Goal: Information Seeking & Learning: Learn about a topic

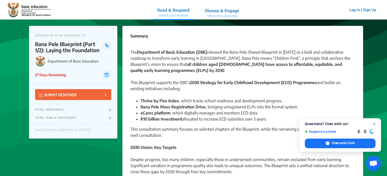
click at [374, 123] on span "Open chat" at bounding box center [374, 123] width 6 height 6
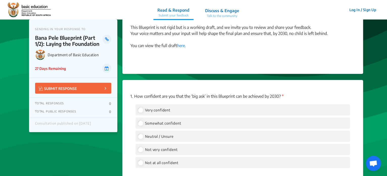
scroll to position [588, 0]
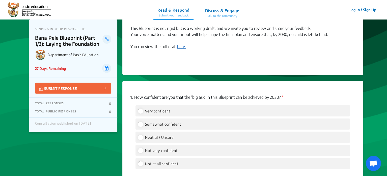
click at [178, 47] on link "here." at bounding box center [181, 46] width 9 height 5
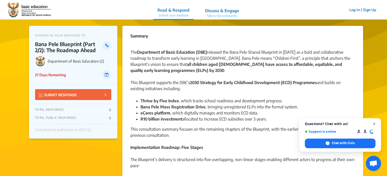
click at [373, 123] on span "Open chat" at bounding box center [374, 123] width 6 height 6
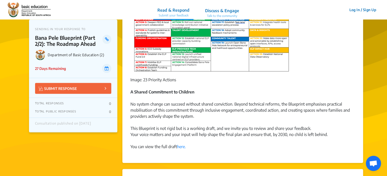
scroll to position [290, 0]
click at [179, 144] on link "here." at bounding box center [181, 146] width 9 height 5
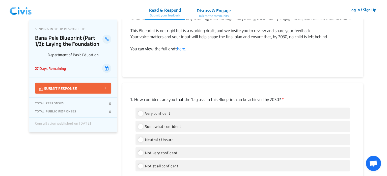
scroll to position [585, 0]
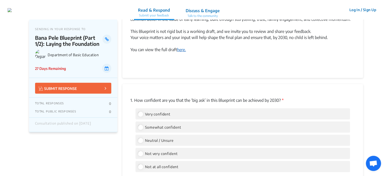
click at [180, 52] on link "here." at bounding box center [181, 49] width 9 height 5
